Goal: Task Accomplishment & Management: Manage account settings

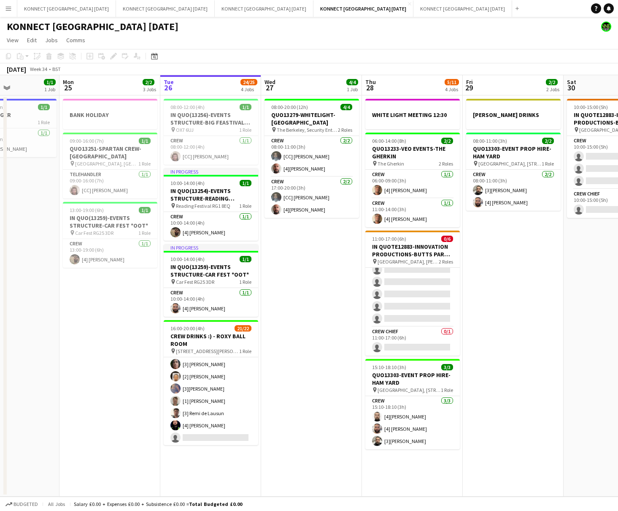
scroll to position [198, 0]
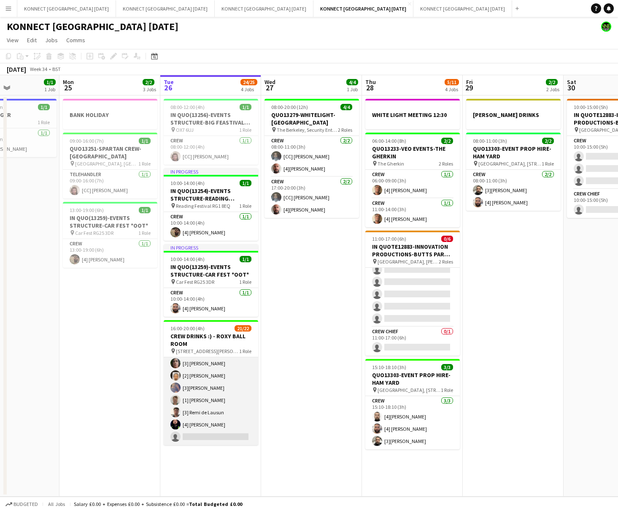
click at [222, 407] on app-card-role "Crew 9I 21/22 16:00-20:00 (4h) [4] [PERSON_NAME] [3] [PERSON_NAME] [CM] [PERSON…" at bounding box center [211, 302] width 95 height 286
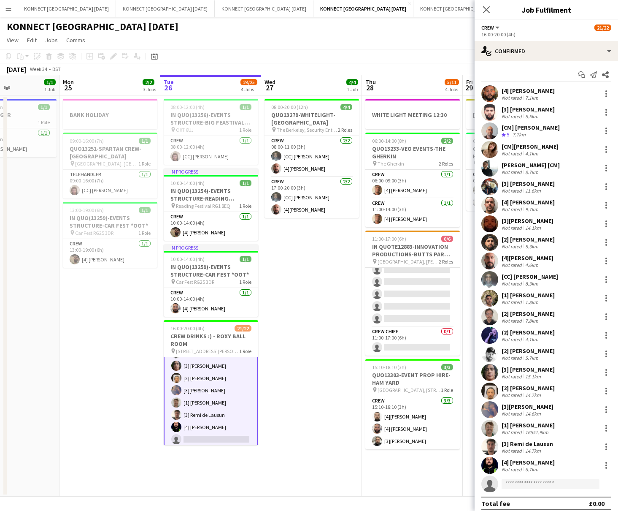
scroll to position [199, 0]
click at [606, 446] on div at bounding box center [607, 447] width 2 height 2
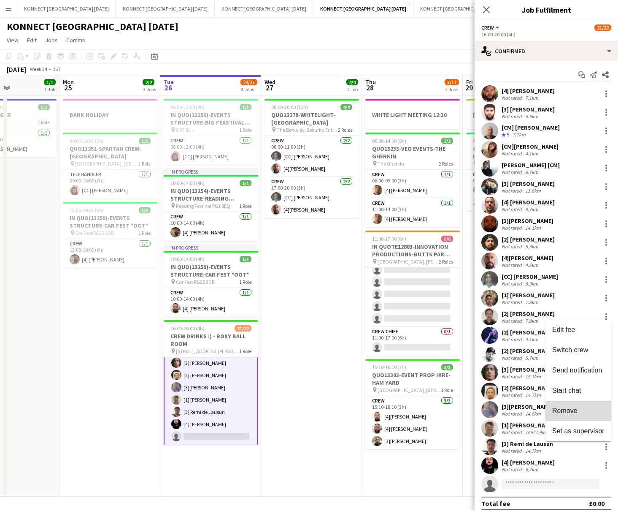
click at [581, 415] on button "Remove" at bounding box center [579, 410] width 66 height 20
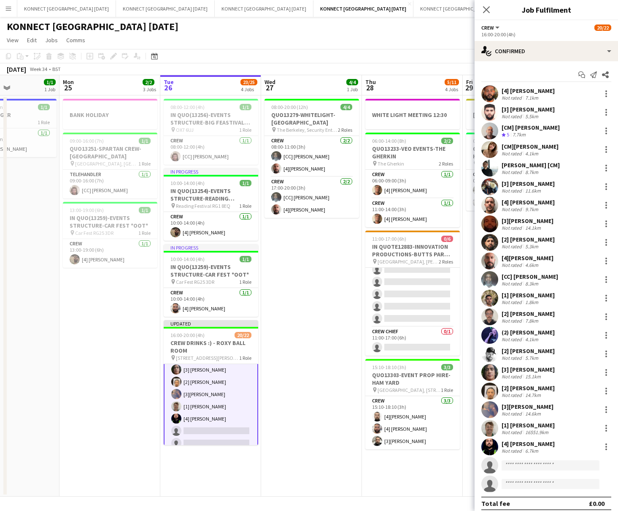
click at [344, 371] on app-date-cell "08:00-20:00 (12h) 4/4 QUO13279-WHITELIGHT-[GEOGRAPHIC_DATA] pin The Berkeley, S…" at bounding box center [311, 295] width 101 height 401
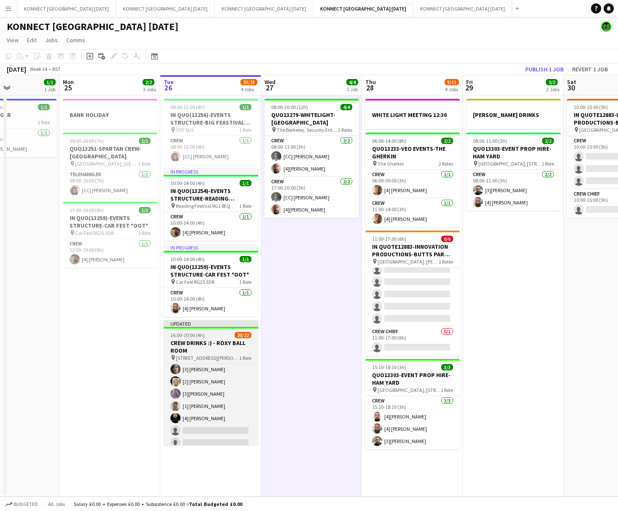
click at [208, 340] on h3 "CREW DRINKS :) - ROXY BALL ROOM" at bounding box center [211, 346] width 95 height 15
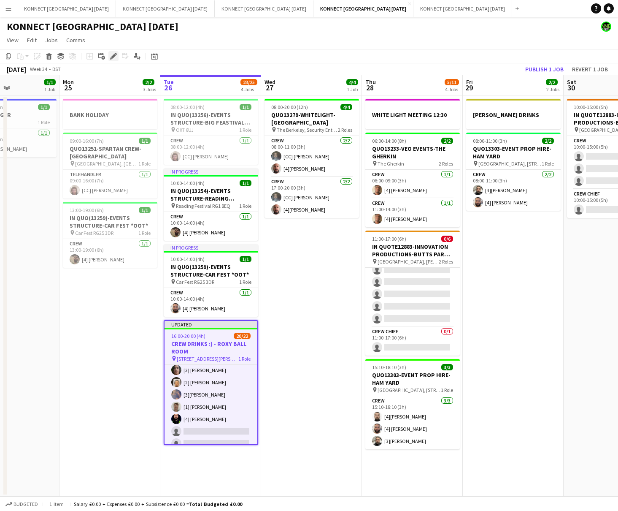
click at [108, 58] on div "Edit" at bounding box center [113, 56] width 10 height 10
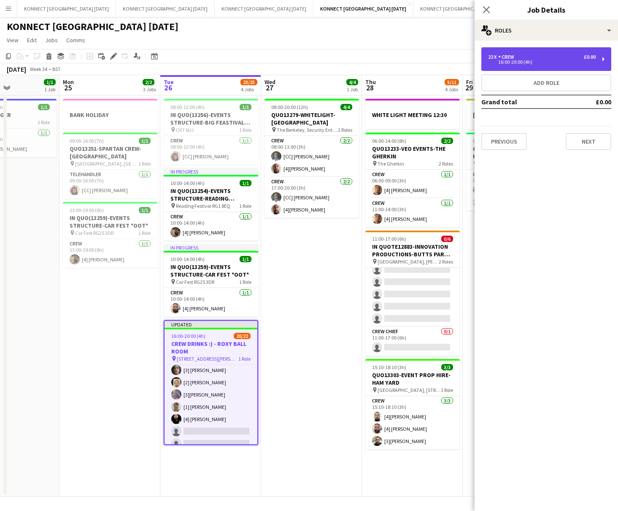
click at [558, 66] on div "22 x Crew £0.00 16:00-20:00 (4h)" at bounding box center [547, 59] width 130 height 24
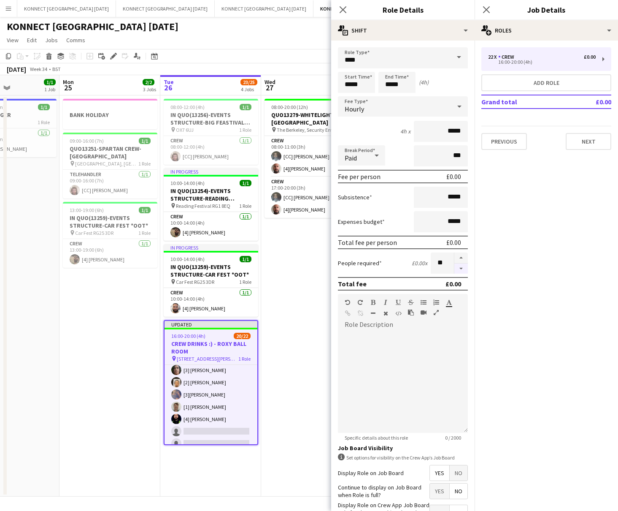
click at [465, 267] on button "button" at bounding box center [462, 268] width 14 height 11
type input "**"
click at [465, 267] on div at bounding box center [461, 262] width 14 height 21
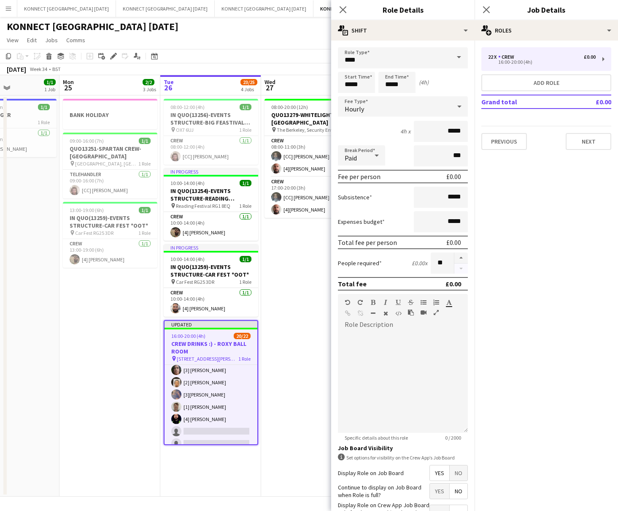
click at [465, 267] on div at bounding box center [461, 262] width 14 height 21
click at [300, 342] on app-date-cell "08:00-20:00 (12h) 4/4 QUO13279-WHITELIGHT-[GEOGRAPHIC_DATA] pin The Berkeley, S…" at bounding box center [311, 295] width 101 height 401
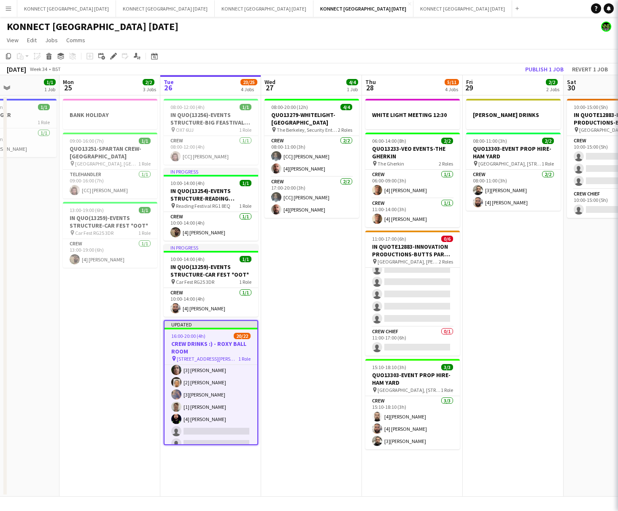
scroll to position [180, 0]
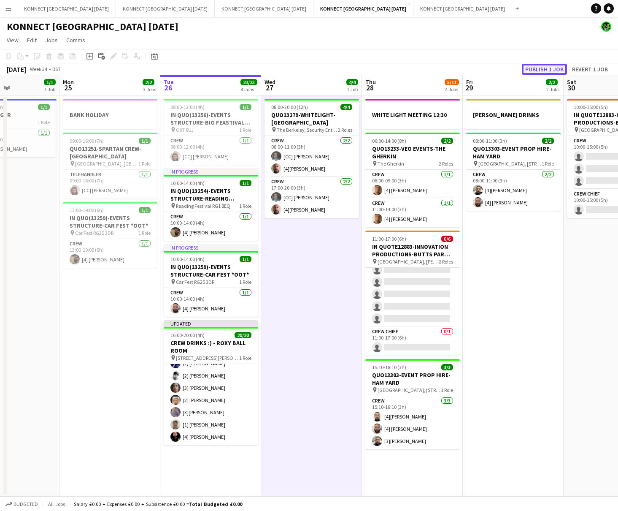
click at [537, 71] on button "Publish 1 job" at bounding box center [544, 69] width 45 height 11
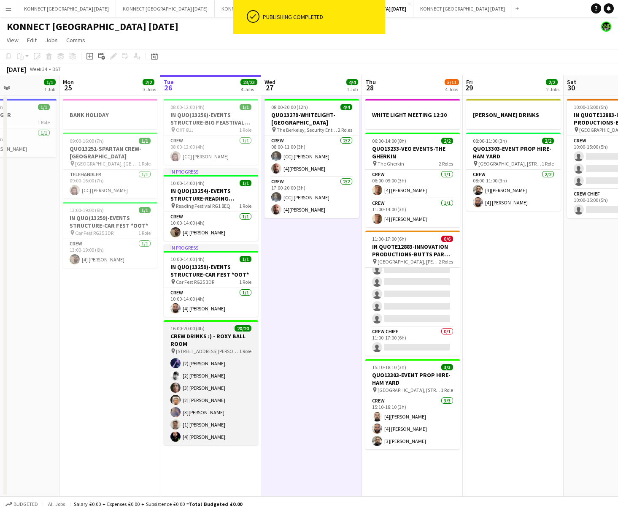
click at [214, 330] on div "16:00-20:00 (4h) 20/20" at bounding box center [211, 328] width 95 height 6
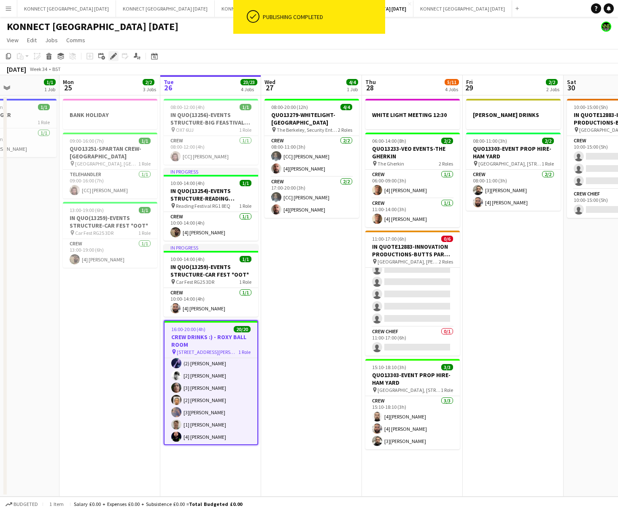
click at [112, 56] on icon at bounding box center [113, 56] width 5 height 5
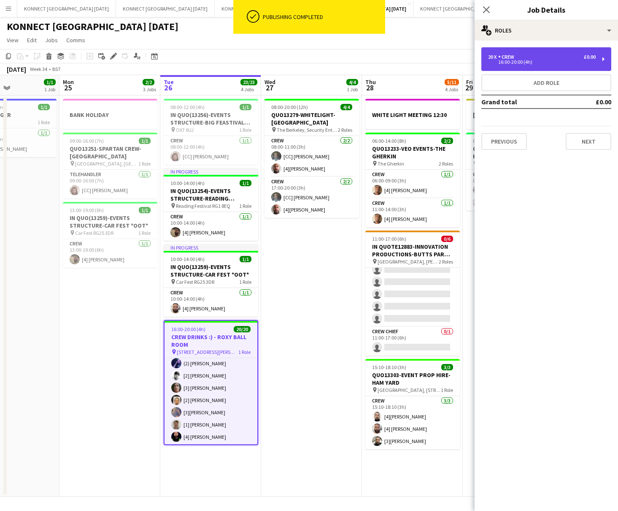
click at [542, 59] on div "20 x Crew £0.00" at bounding box center [542, 57] width 108 height 6
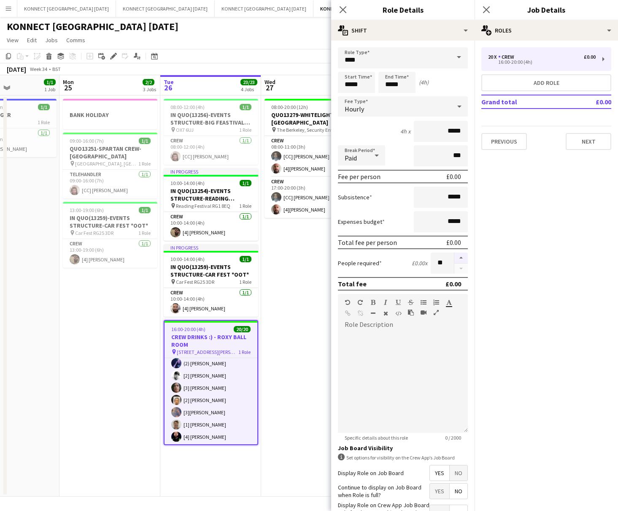
click at [463, 257] on button "button" at bounding box center [462, 257] width 14 height 11
type input "**"
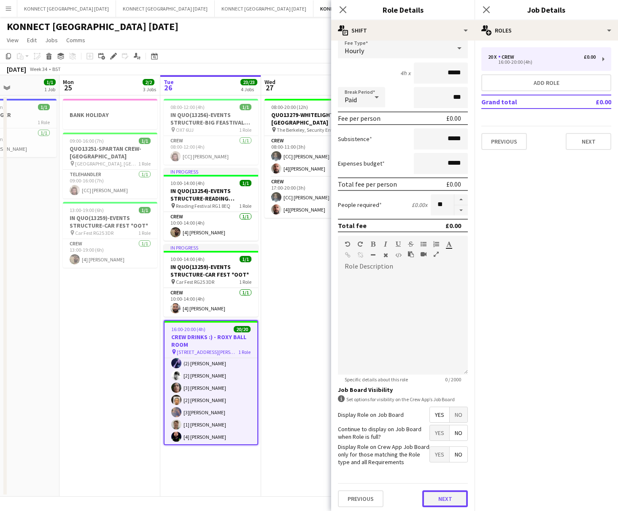
click at [442, 491] on button "Next" at bounding box center [445, 498] width 46 height 17
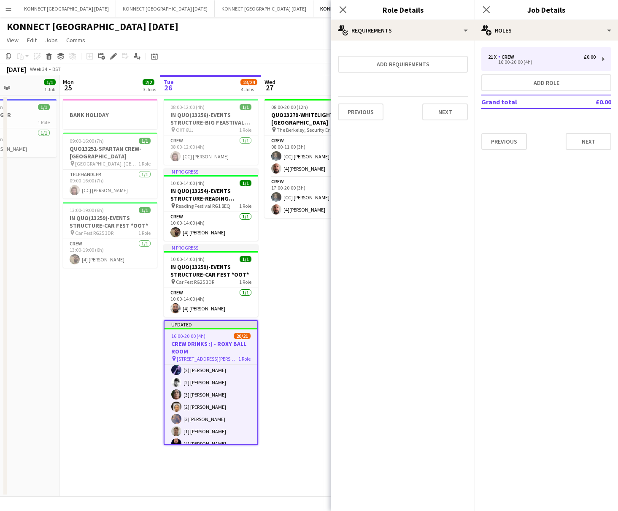
scroll to position [0, 0]
click at [292, 329] on app-date-cell "08:00-20:00 (12h) 4/4 QUO13279-WHITELIGHT-[GEOGRAPHIC_DATA] pin The Berkeley, S…" at bounding box center [311, 295] width 101 height 401
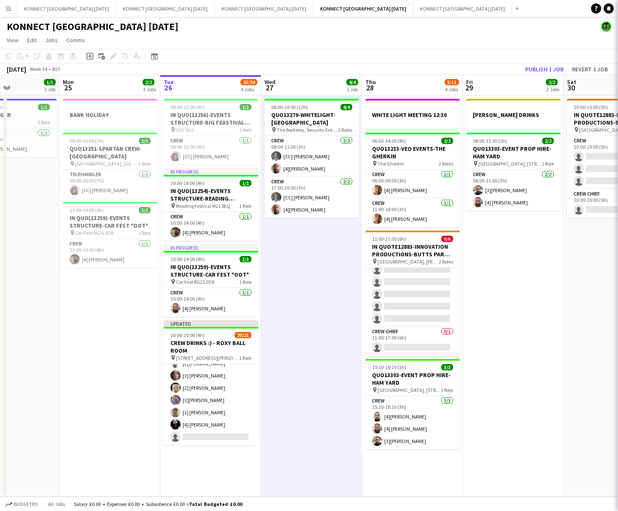
scroll to position [193, 0]
click at [547, 66] on button "Publish 1 job" at bounding box center [544, 69] width 45 height 11
click at [333, 350] on app-date-cell "08:00-20:00 (12h) 4/4 QUO13279-WHITELIGHT-[GEOGRAPHIC_DATA] pin The Berkeley, S…" at bounding box center [311, 295] width 101 height 401
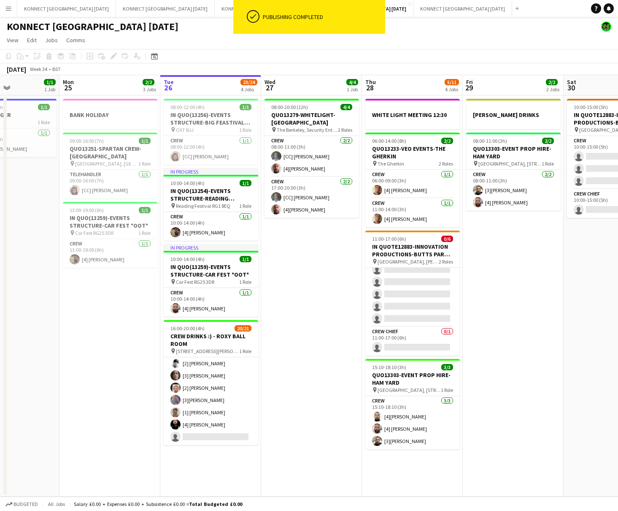
scroll to position [186, 0]
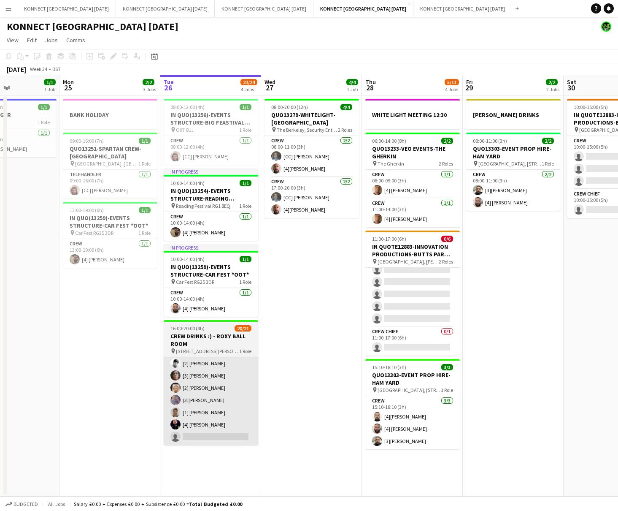
click at [198, 389] on app-card-role "Crew 9I 20/21 16:00-20:00 (4h) [4] [PERSON_NAME] [3] [PERSON_NAME] [CM] [PERSON…" at bounding box center [211, 307] width 95 height 273
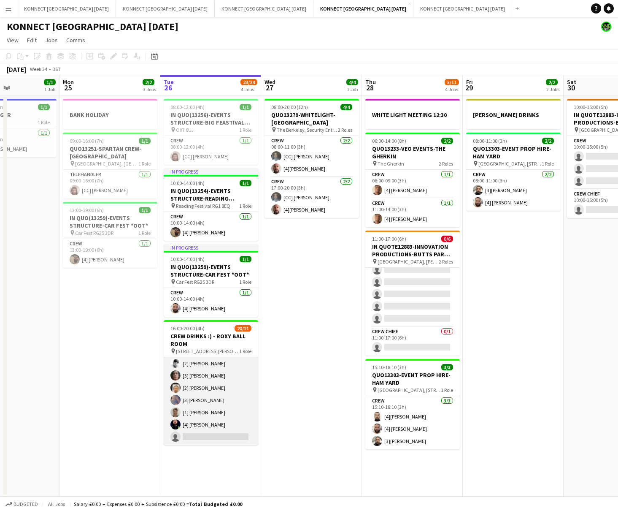
click at [205, 396] on app-card-role "Crew 9I 20/21 16:00-20:00 (4h) [4] [PERSON_NAME] [3] [PERSON_NAME] [CM] [PERSON…" at bounding box center [211, 307] width 95 height 273
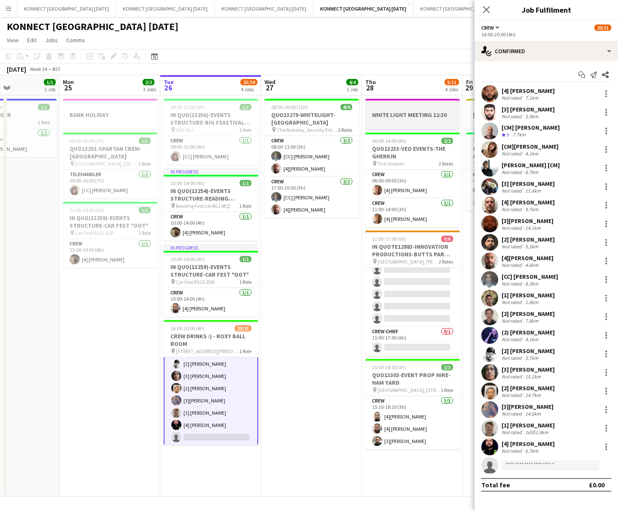
scroll to position [187, 0]
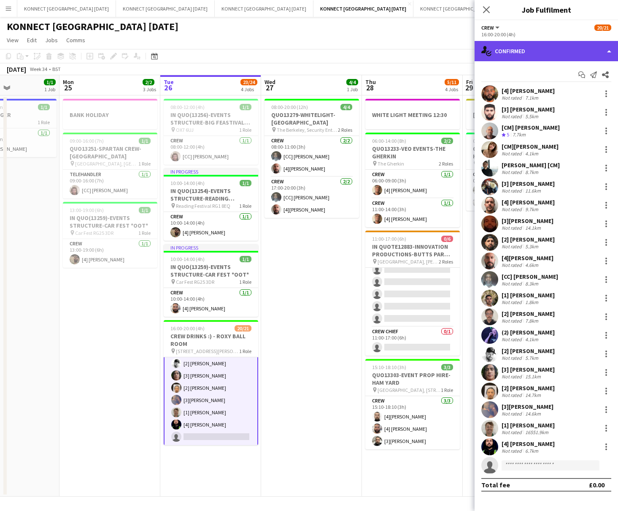
click at [525, 49] on div "single-neutral-actions-check-2 Confirmed" at bounding box center [546, 51] width 143 height 20
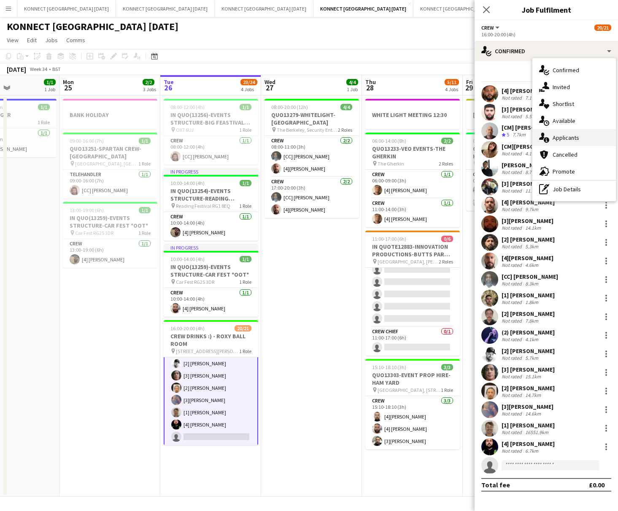
click at [569, 137] on div "single-neutral-actions-information Applicants" at bounding box center [575, 137] width 84 height 17
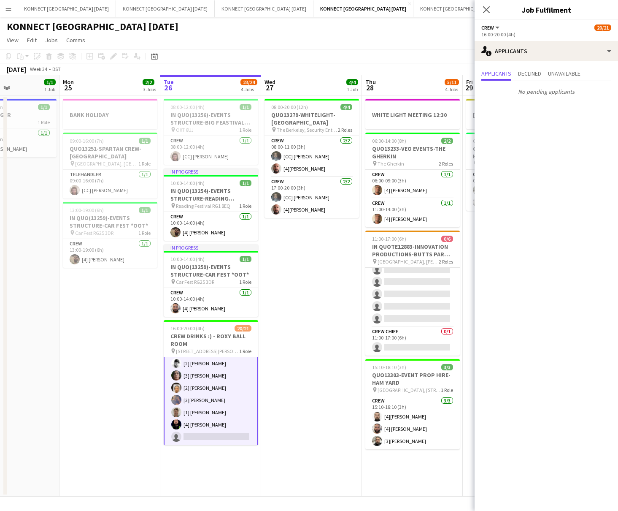
click at [283, 303] on app-date-cell "08:00-20:00 (12h) 4/4 QUO13279-WHITELIGHT-[GEOGRAPHIC_DATA] pin The Berkeley, S…" at bounding box center [311, 295] width 101 height 401
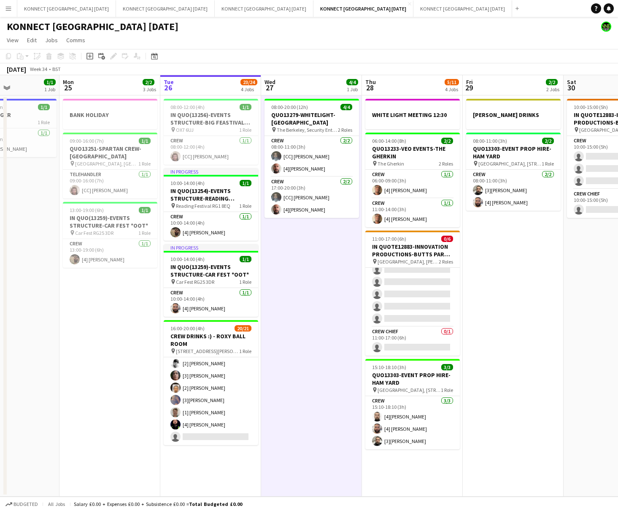
click at [304, 279] on app-date-cell "08:00-20:00 (12h) 4/4 QUO13279-WHITELIGHT-[GEOGRAPHIC_DATA] pin The Berkeley, S…" at bounding box center [311, 295] width 101 height 401
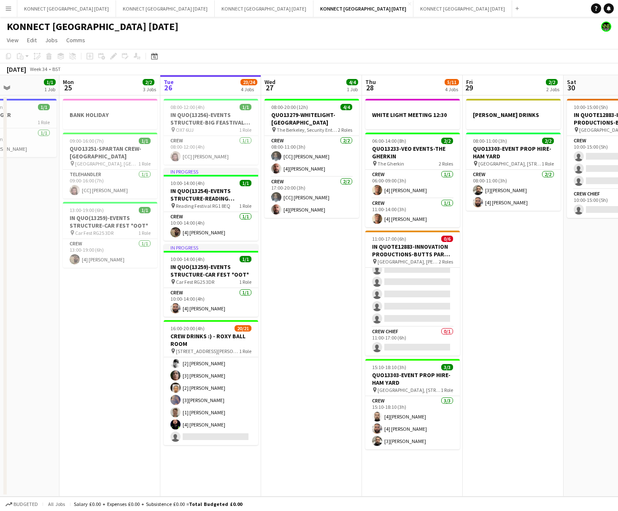
click at [15, 11] on button "Menu" at bounding box center [8, 8] width 17 height 17
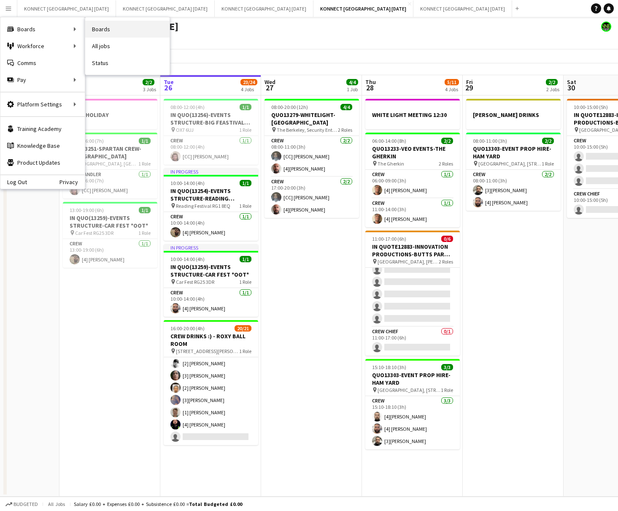
click at [114, 35] on link "Boards" at bounding box center [127, 29] width 84 height 17
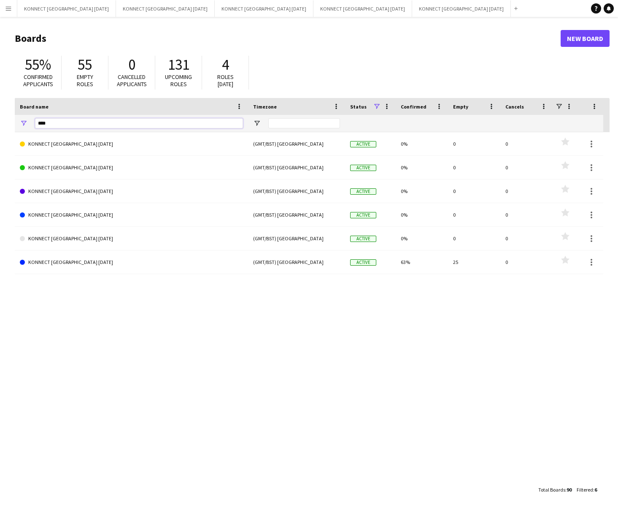
click at [73, 122] on input "****" at bounding box center [139, 123] width 208 height 10
type input "*****"
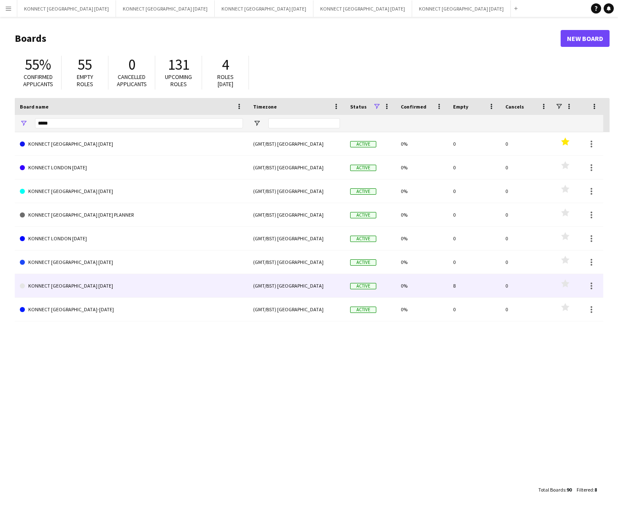
click at [127, 289] on link "KONNECT [GEOGRAPHIC_DATA] [DATE]" at bounding box center [131, 286] width 223 height 24
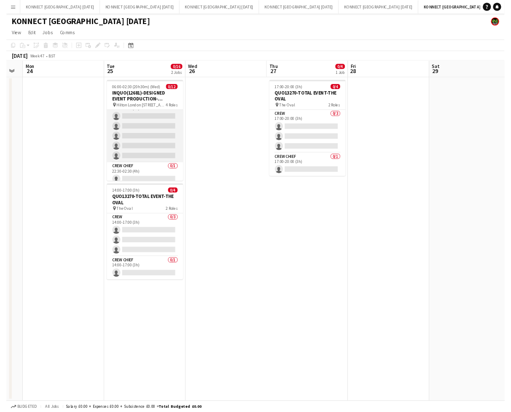
scroll to position [118, 0]
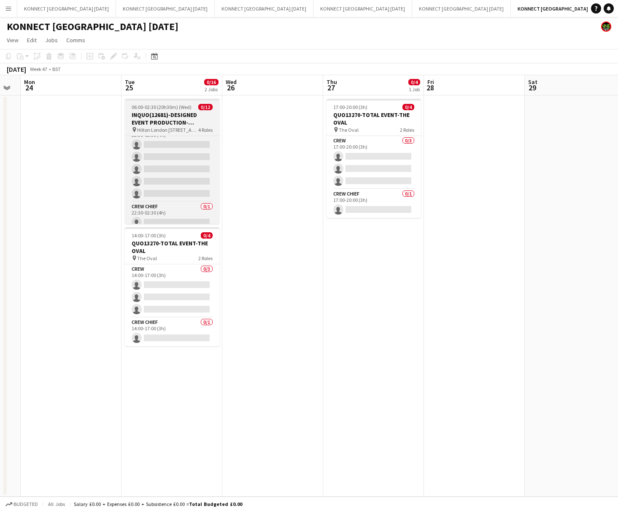
click at [172, 113] on h3 "INQUO(12681)-DESIGNED EVENT PRODUCTION-[GEOGRAPHIC_DATA]" at bounding box center [172, 118] width 95 height 15
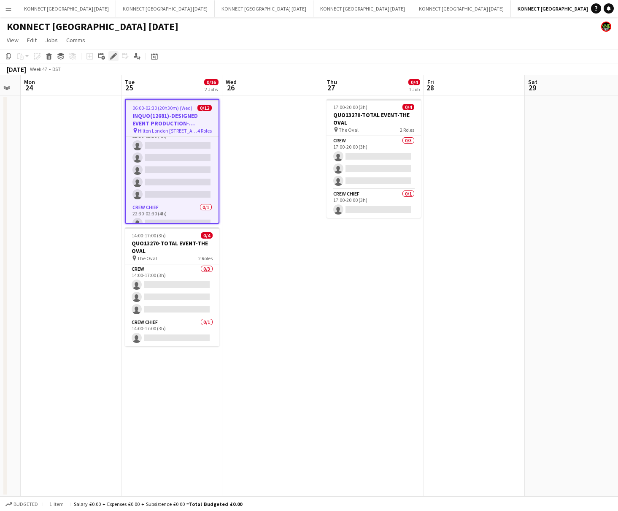
click at [114, 57] on icon "Edit" at bounding box center [113, 56] width 7 height 7
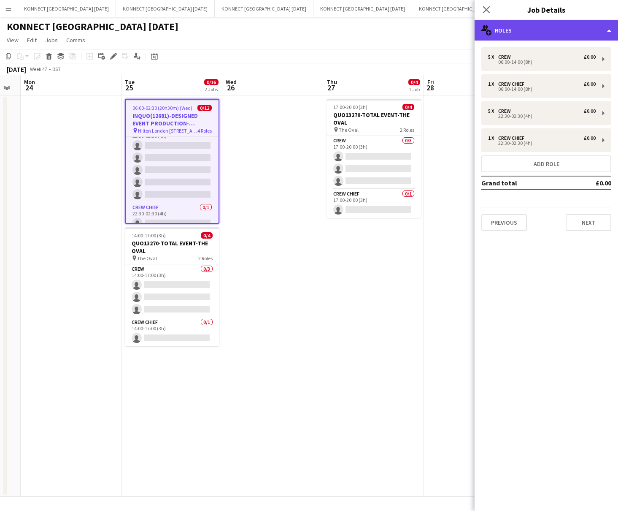
click at [574, 29] on div "multiple-users-add Roles" at bounding box center [546, 30] width 143 height 20
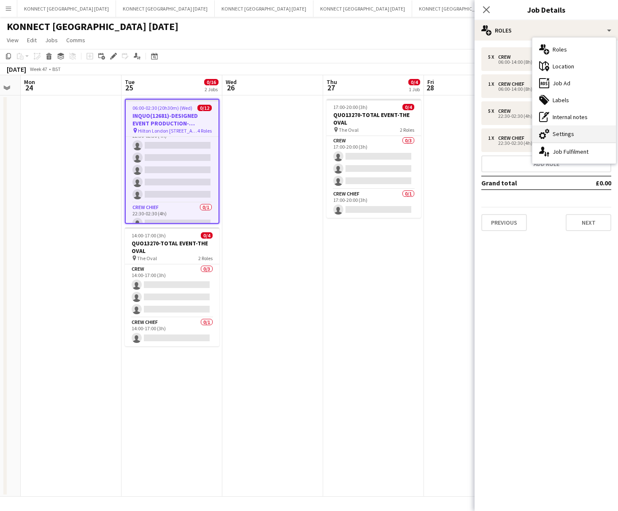
click at [555, 138] on div "cog-double-3 Settings" at bounding box center [575, 133] width 84 height 17
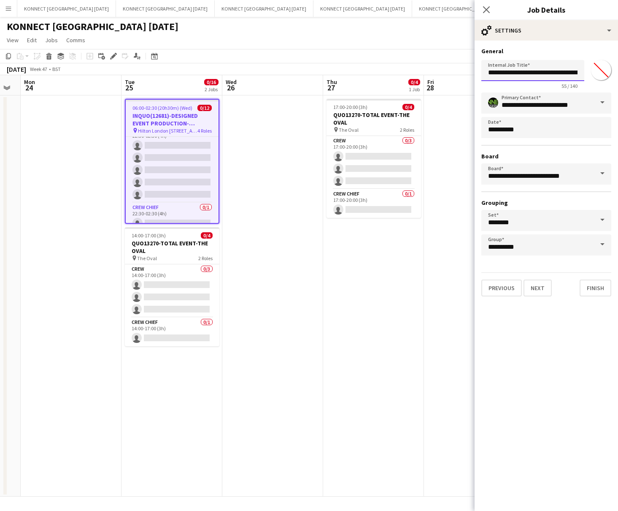
click at [529, 74] on input "**********" at bounding box center [533, 70] width 103 height 21
type input "**********"
click at [533, 283] on button "Next" at bounding box center [538, 287] width 28 height 17
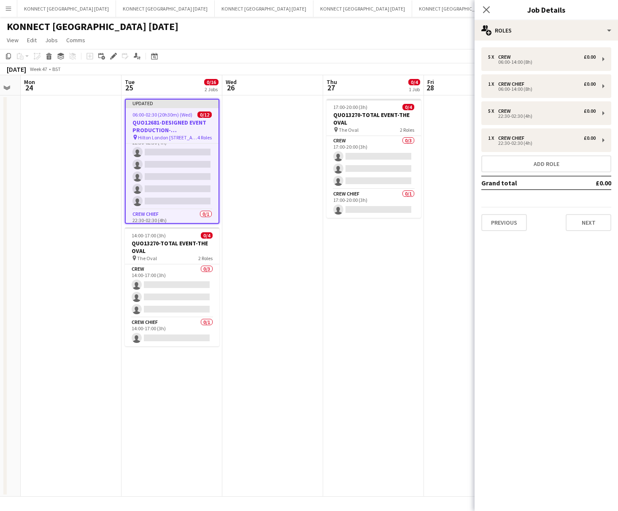
click at [379, 294] on app-date-cell "17:00-20:00 (3h) 0/4 QUO13270-TOTAL EVENT-THE OVAL pin The Oval 2 Roles Crew 0/…" at bounding box center [373, 295] width 101 height 401
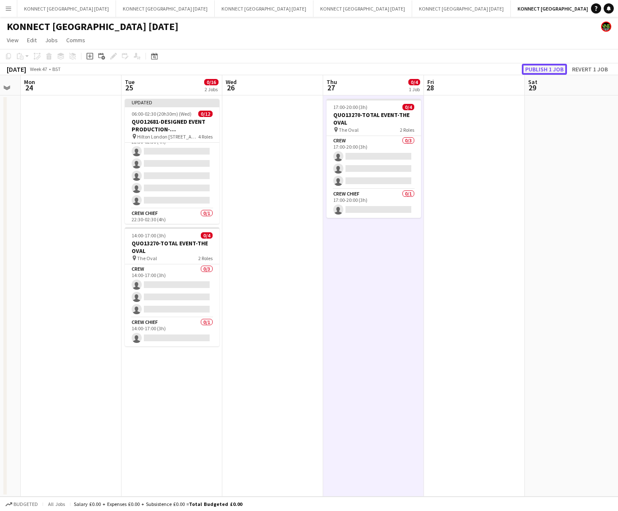
click at [542, 73] on button "Publish 1 job" at bounding box center [544, 69] width 45 height 11
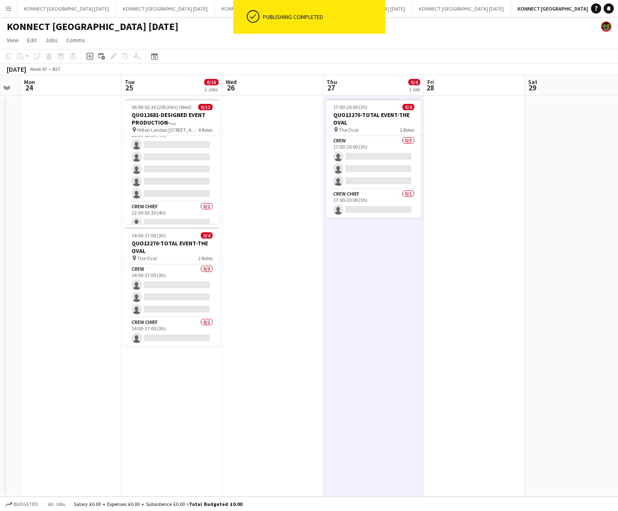
click at [379, 267] on app-date-cell "17:00-20:00 (3h) 0/4 QUO13270-TOTAL EVENT-THE OVAL pin The Oval 2 Roles Crew 0/…" at bounding box center [373, 295] width 101 height 401
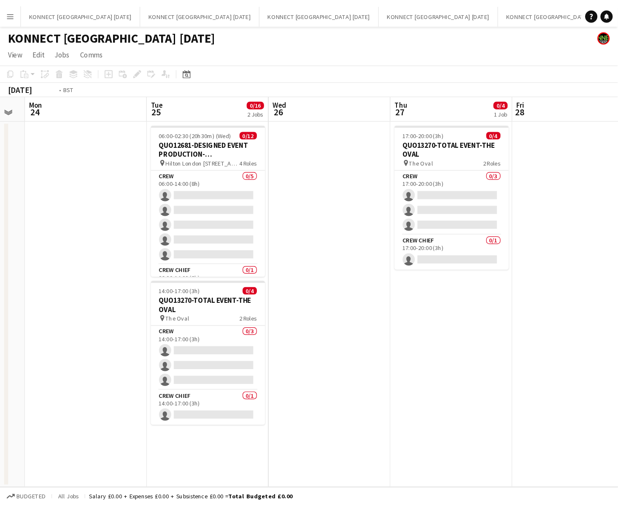
scroll to position [0, 383]
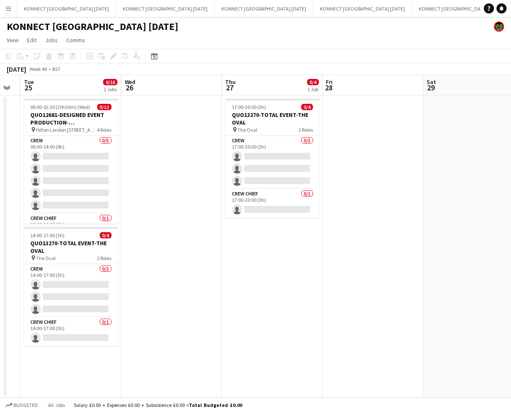
click at [245, 28] on div "KONNECT [GEOGRAPHIC_DATA] [DATE]" at bounding box center [255, 25] width 511 height 16
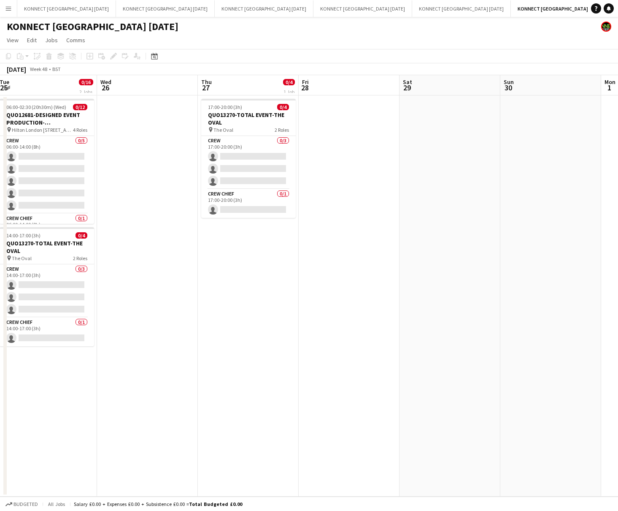
scroll to position [0, 219]
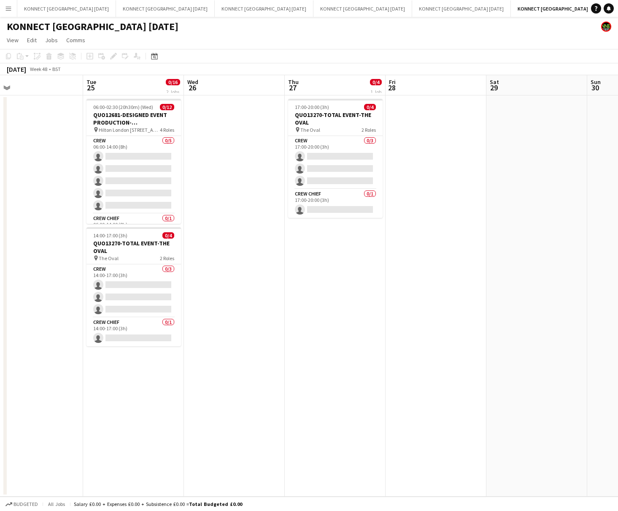
click at [254, 211] on app-date-cell at bounding box center [234, 295] width 101 height 401
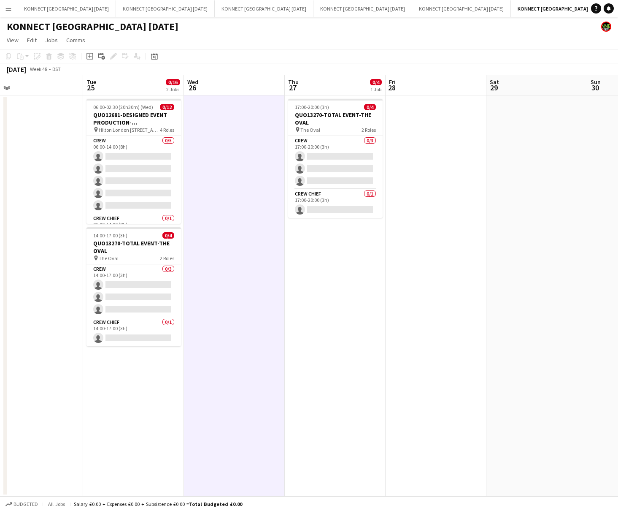
click at [254, 211] on app-date-cell at bounding box center [234, 295] width 101 height 401
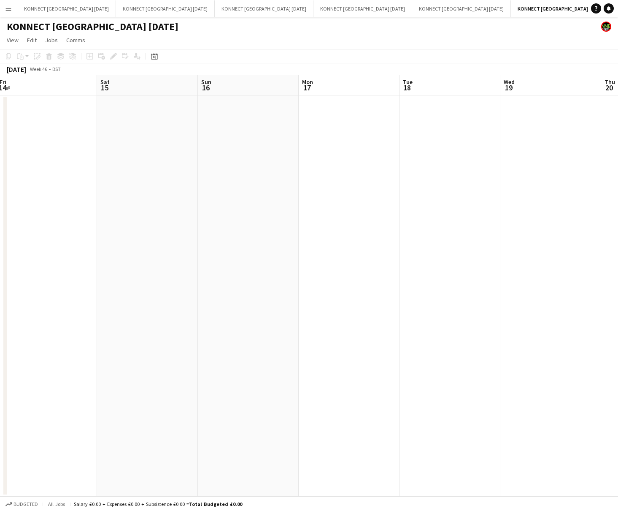
scroll to position [0, 262]
click at [412, 6] on button "KONNECT [GEOGRAPHIC_DATA] [DATE] Close" at bounding box center [461, 8] width 99 height 16
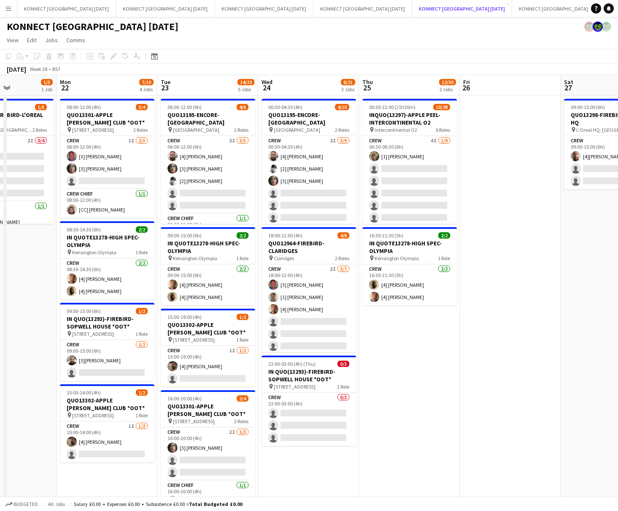
scroll to position [0, 361]
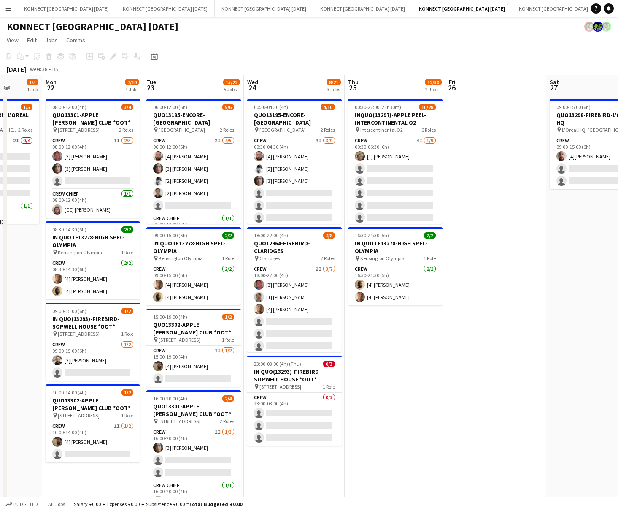
click at [394, 370] on app-date-cell "00:30-22:00 (21h30m) 10/28 INQUO(13297)-APPLE PEEL-INTERCONTINENTAL O2 pin Inte…" at bounding box center [395, 375] width 101 height 561
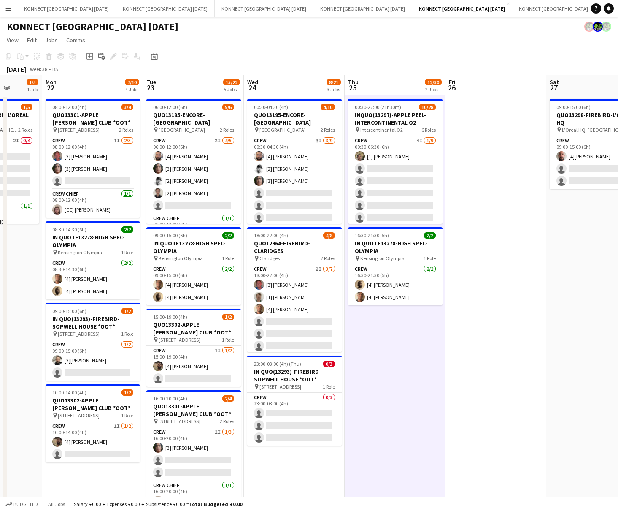
click at [394, 370] on app-date-cell "00:30-22:00 (21h30m) 10/28 INQUO(13297)-APPLE PEEL-INTERCONTINENTAL O2 pin Inte…" at bounding box center [395, 375] width 101 height 561
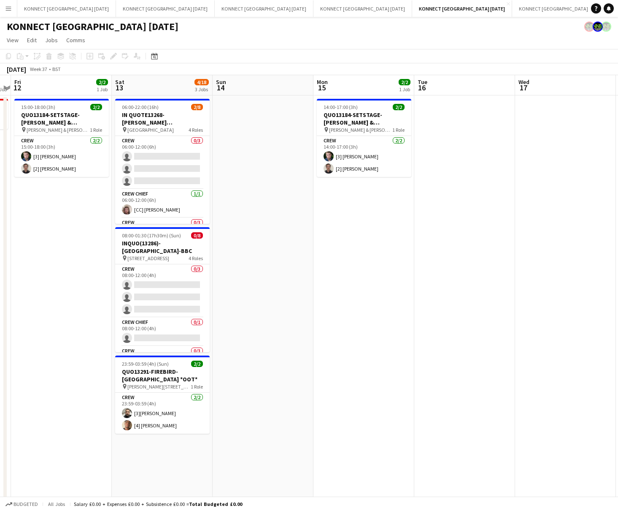
scroll to position [0, 178]
